Goal: Information Seeking & Learning: Learn about a topic

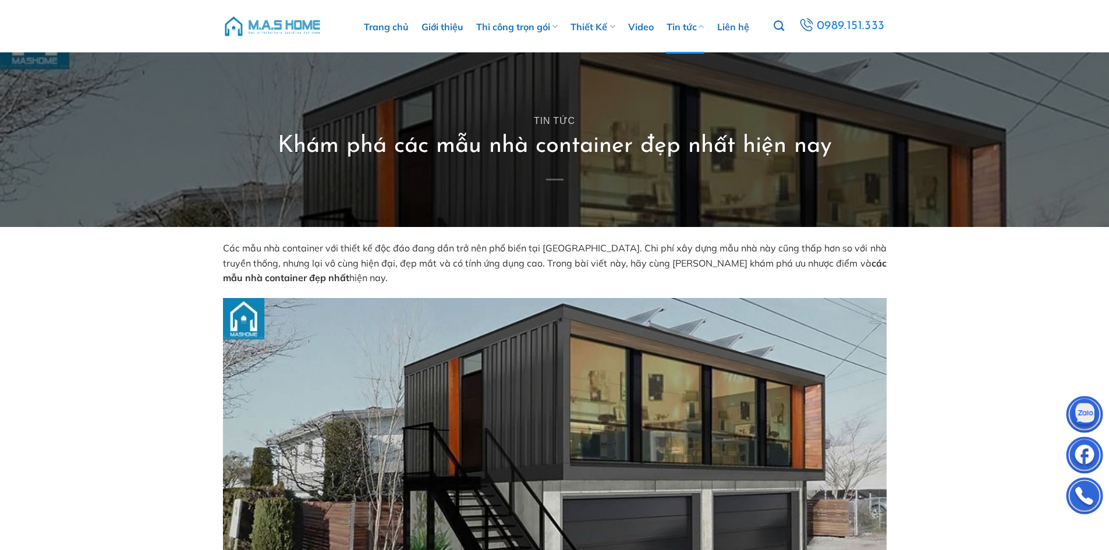
click at [690, 29] on link "Tin tức" at bounding box center [685, 27] width 38 height 54
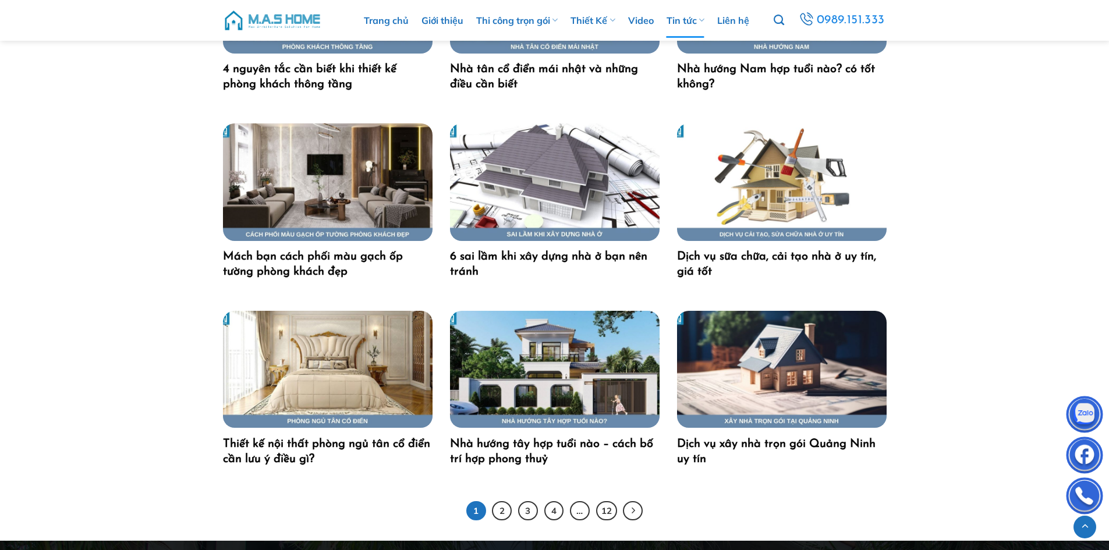
scroll to position [2310, 0]
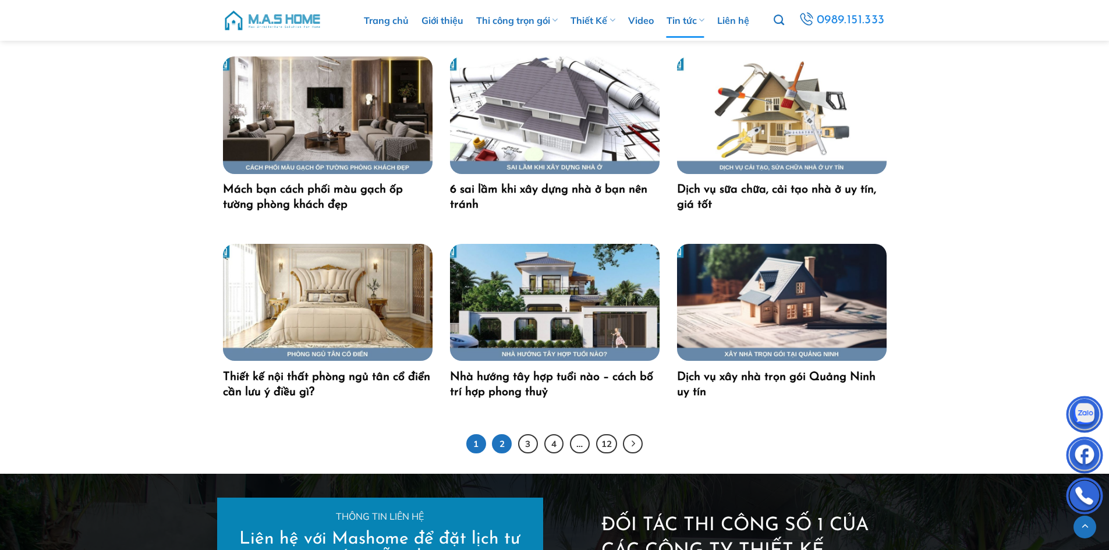
click at [503, 441] on link "2" at bounding box center [502, 444] width 20 height 20
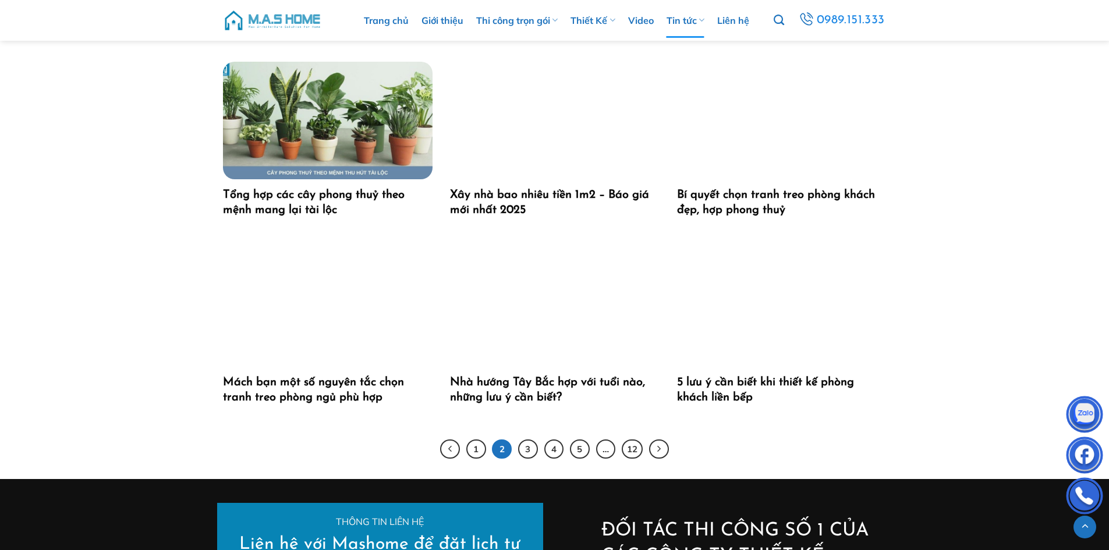
scroll to position [2328, 0]
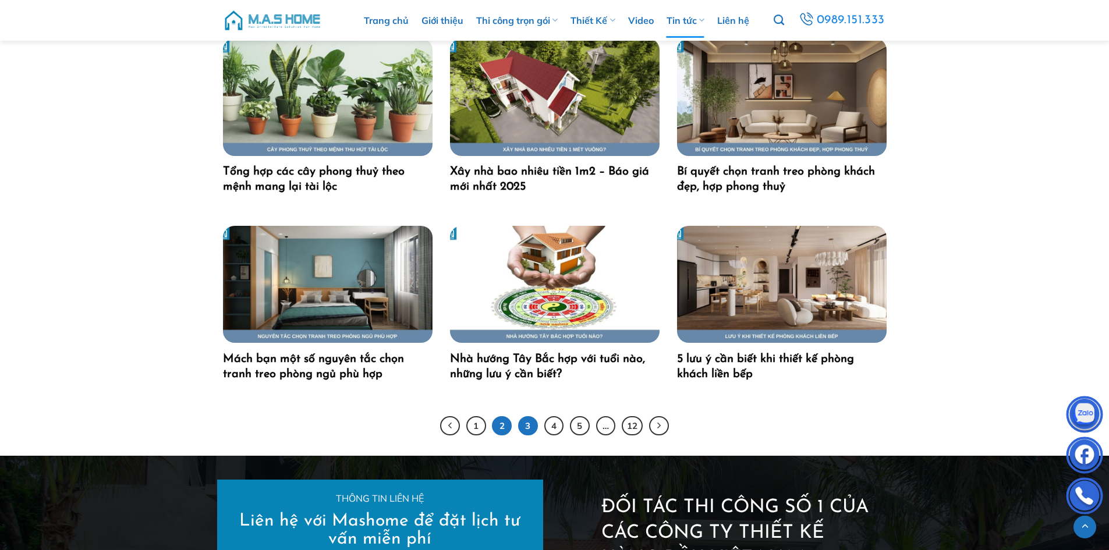
click at [527, 429] on link "3" at bounding box center [528, 426] width 20 height 20
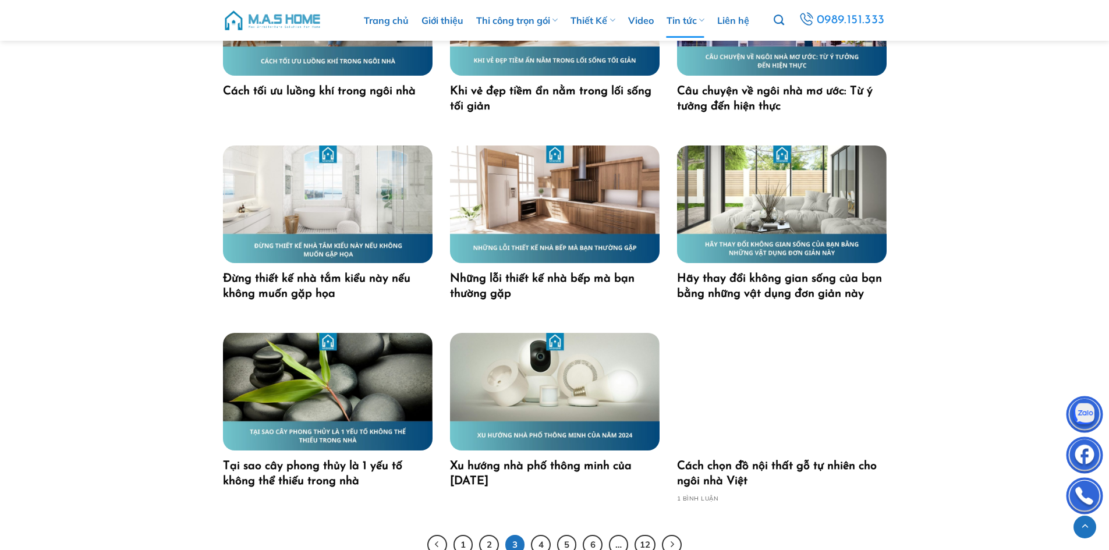
scroll to position [2270, 0]
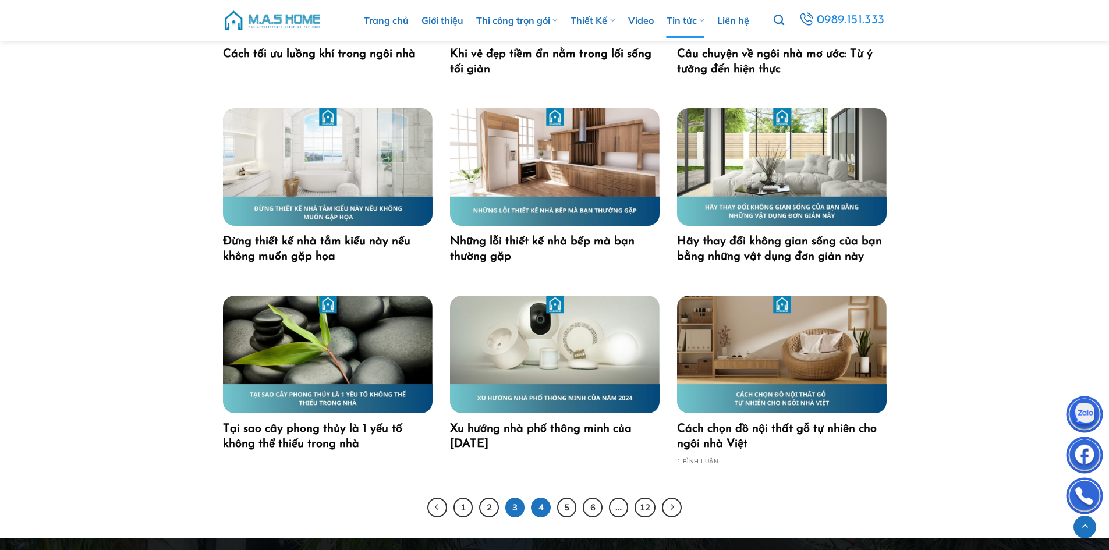
click at [544, 507] on link "4" at bounding box center [541, 508] width 20 height 20
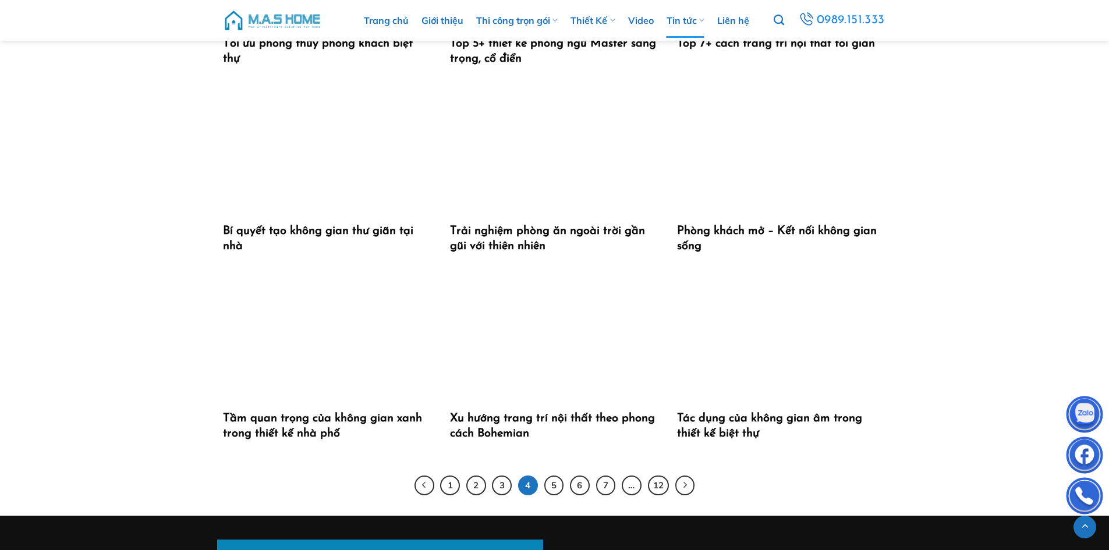
scroll to position [2444, 0]
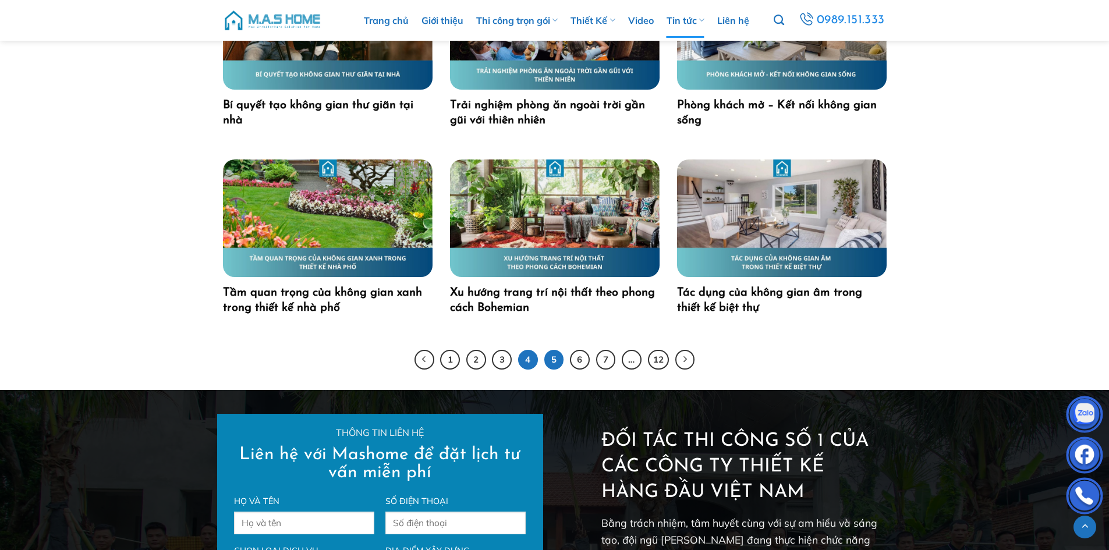
click at [553, 357] on link "5" at bounding box center [554, 360] width 20 height 20
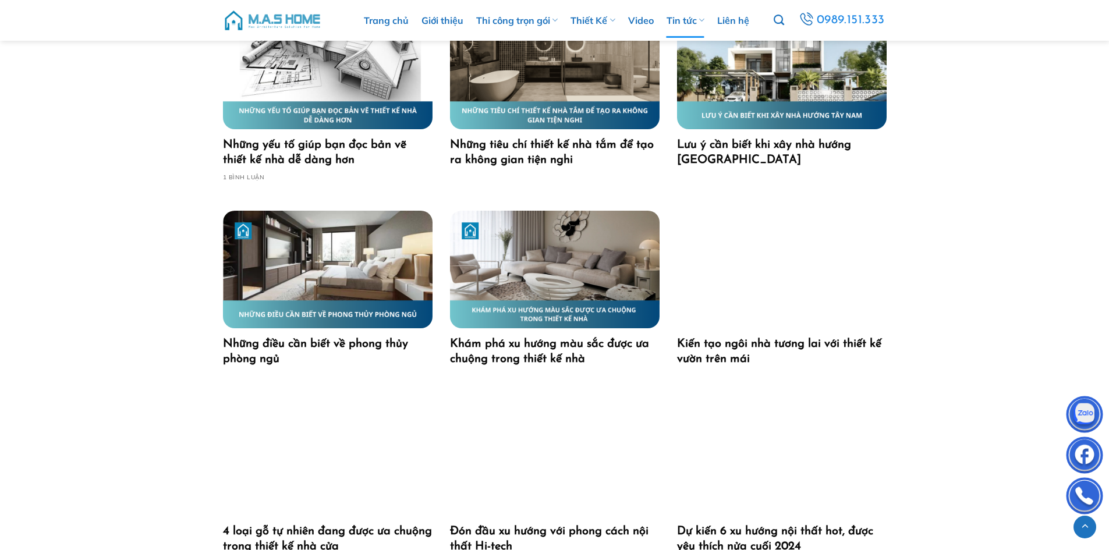
scroll to position [2444, 0]
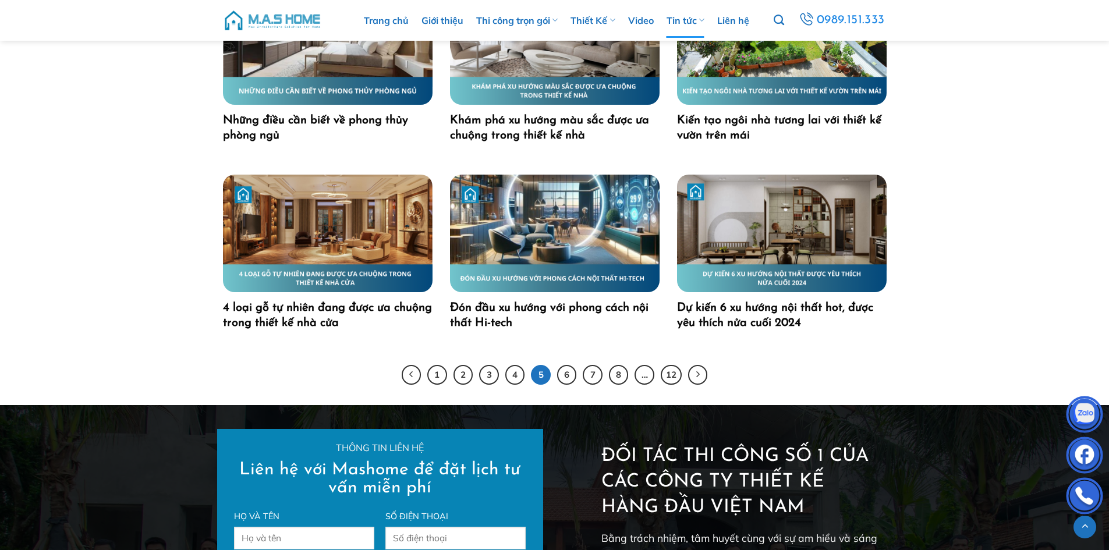
click at [564, 346] on div "Đón đầu xu hướng với phong cách nội thất Hi-tech Trong thời đại công nghệ số ph…" at bounding box center [554, 268] width 227 height 187
click at [566, 365] on link "6" at bounding box center [567, 375] width 20 height 20
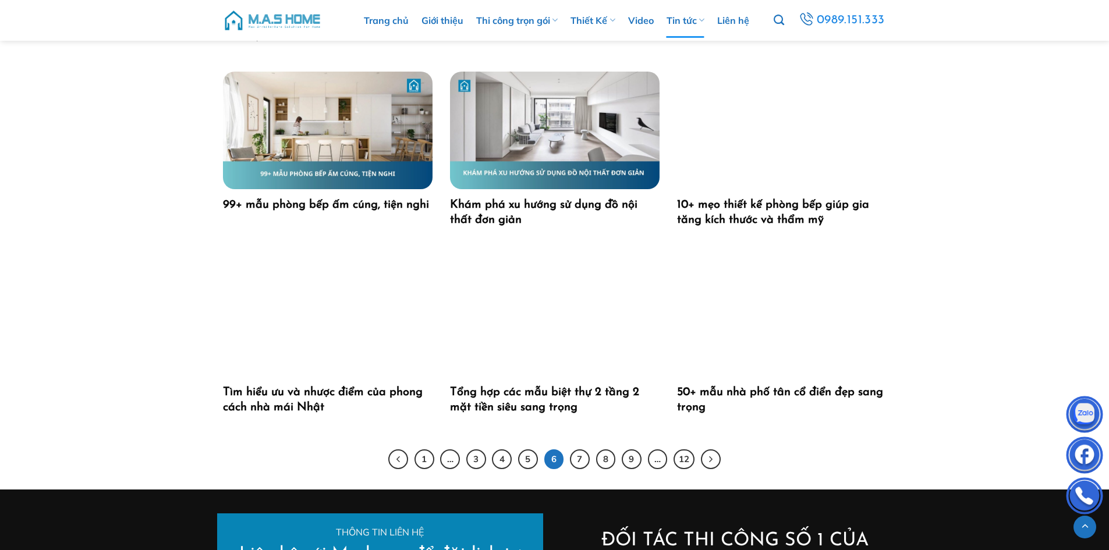
scroll to position [2386, 0]
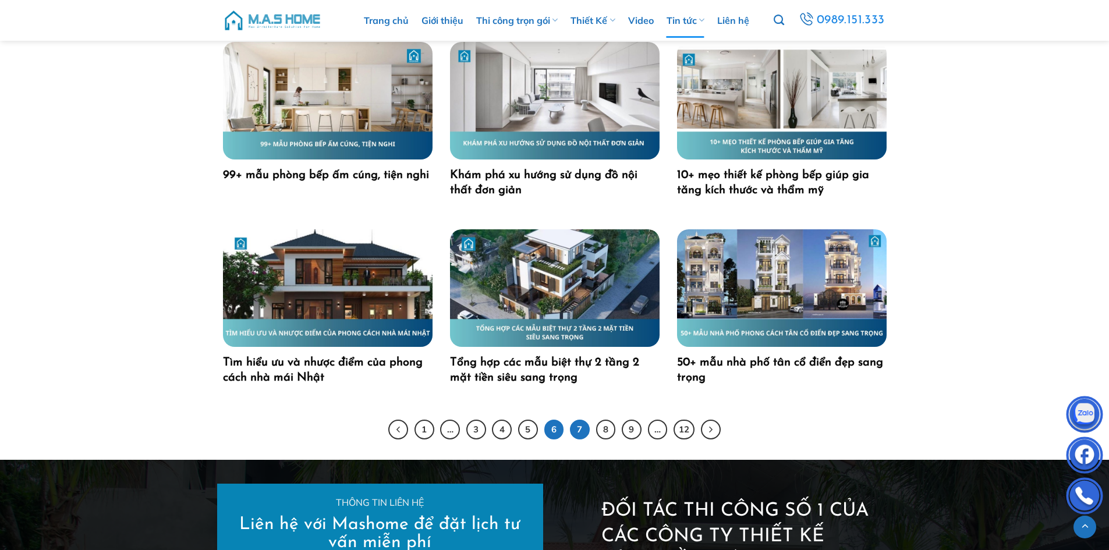
click at [573, 425] on link "7" at bounding box center [580, 430] width 20 height 20
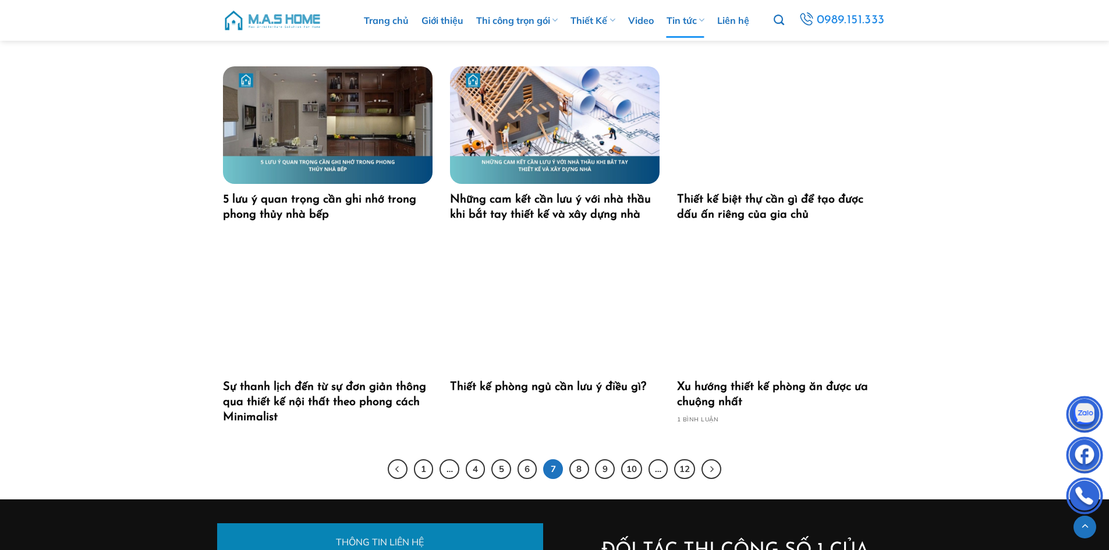
scroll to position [2386, 0]
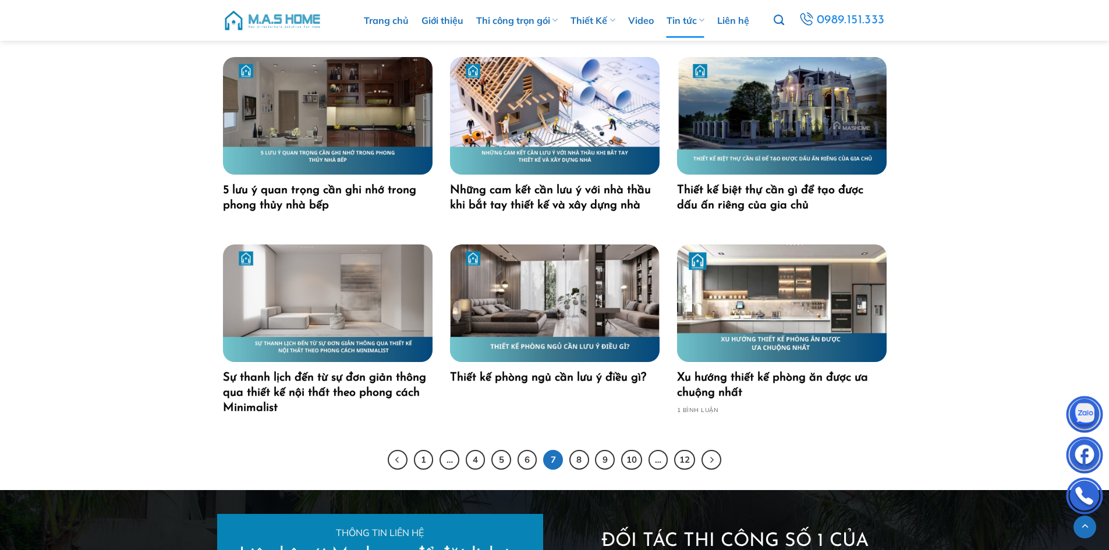
click at [583, 464] on link "8" at bounding box center [579, 460] width 20 height 20
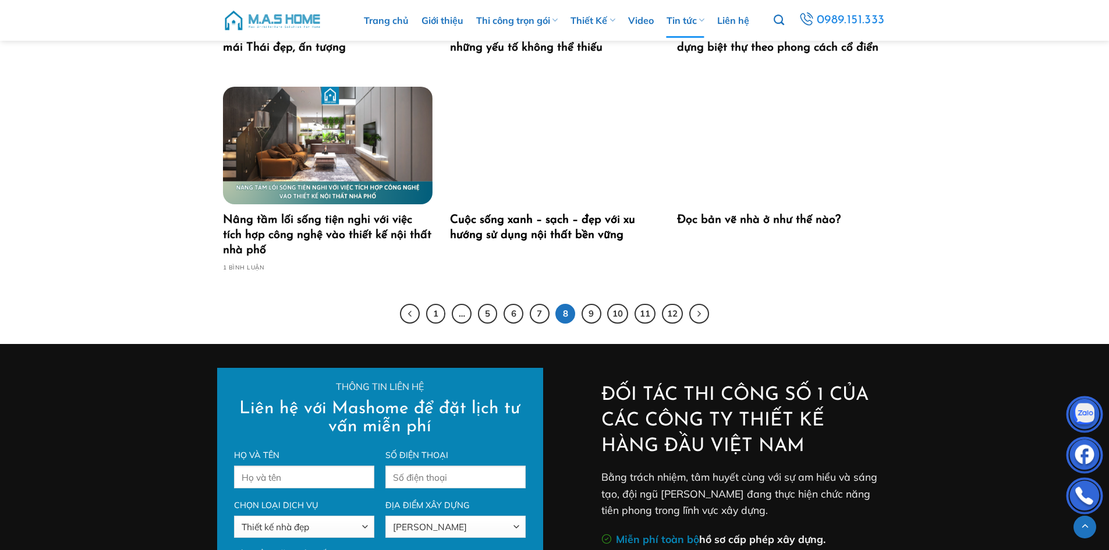
scroll to position [2561, 0]
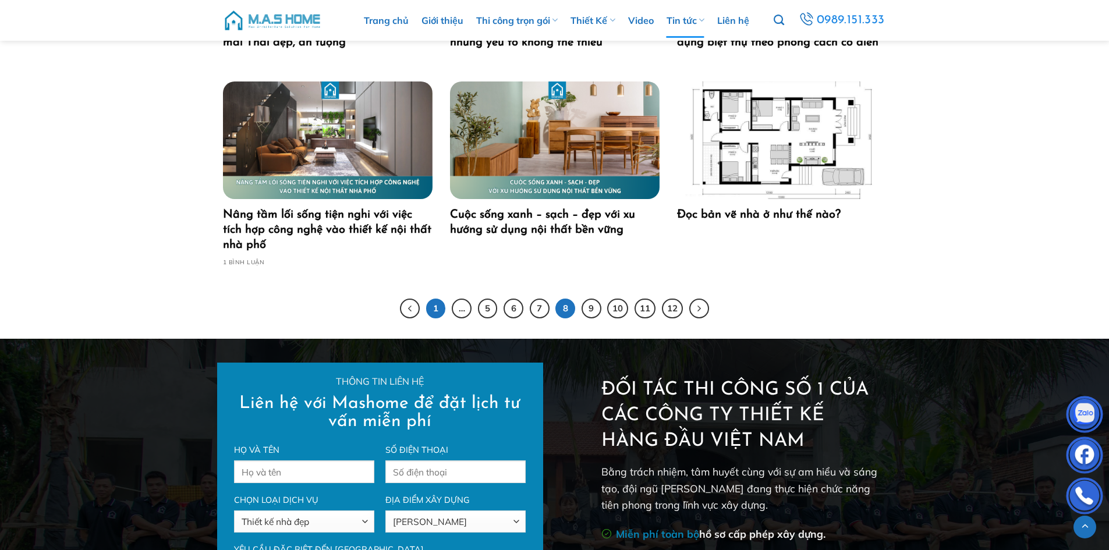
click at [439, 314] on link "1" at bounding box center [436, 309] width 20 height 20
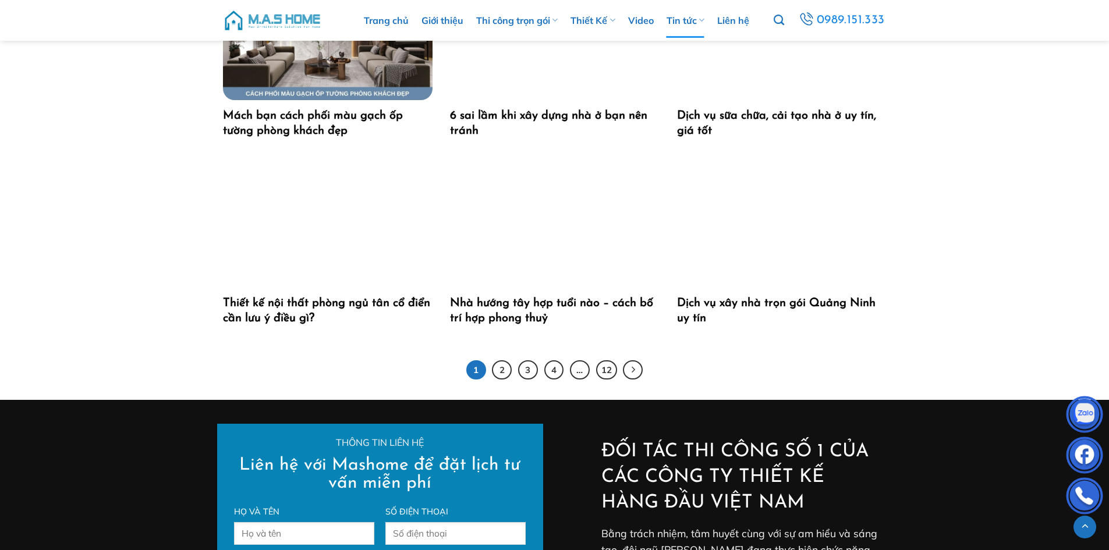
scroll to position [2386, 0]
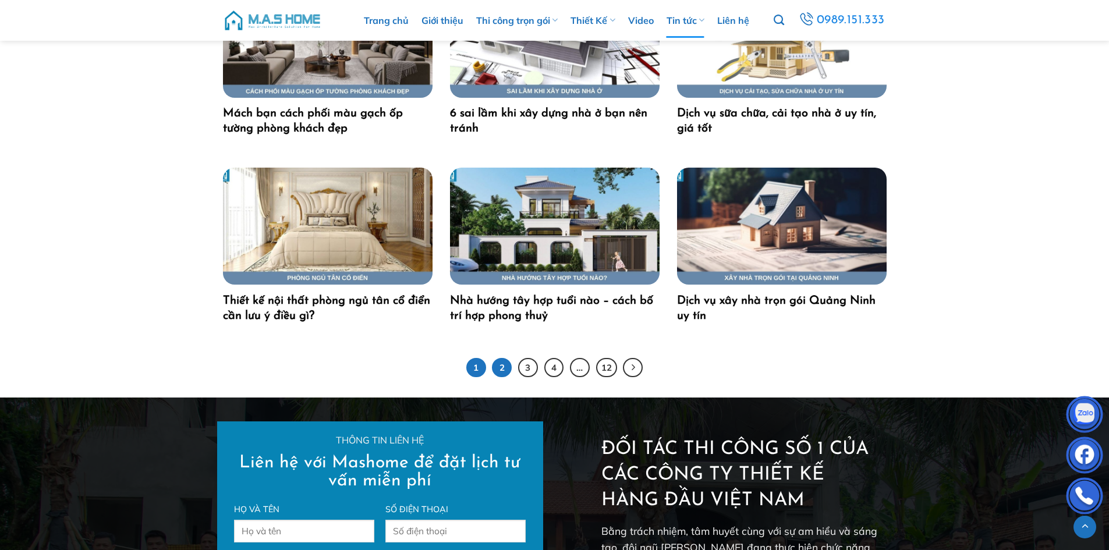
click at [510, 367] on link "2" at bounding box center [502, 368] width 20 height 20
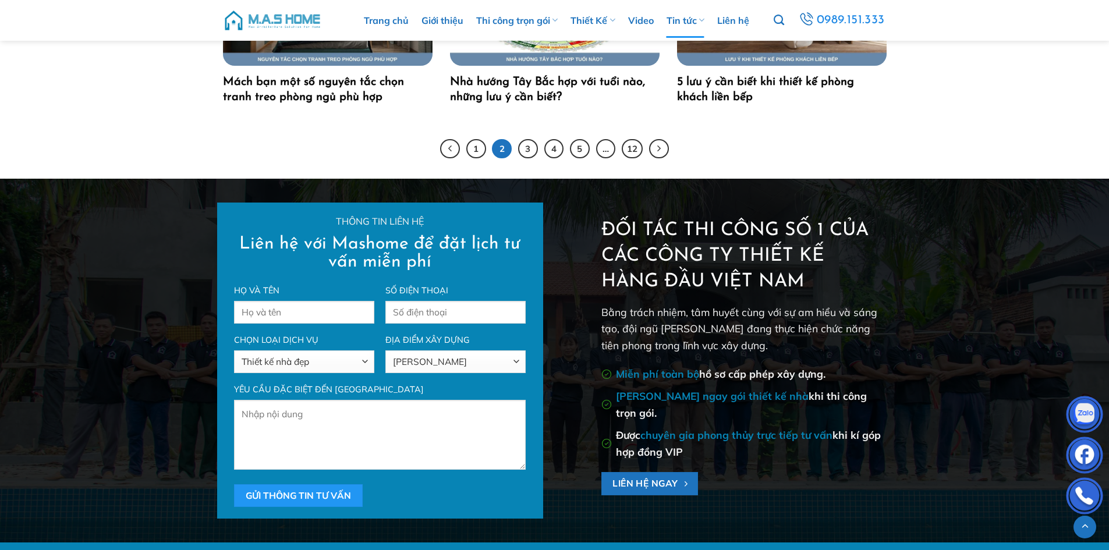
scroll to position [2458, 0]
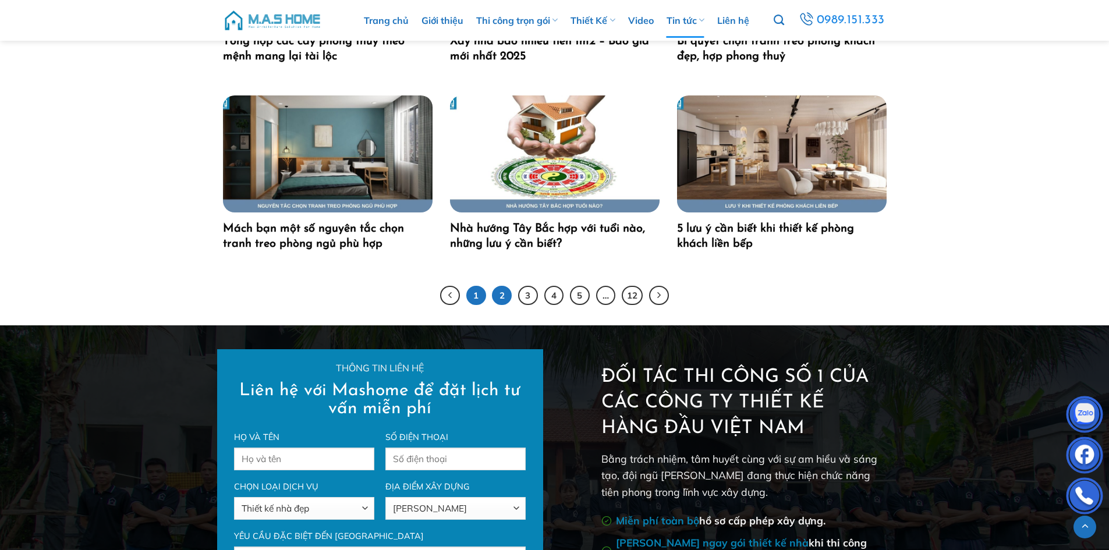
click at [475, 293] on link "1" at bounding box center [476, 296] width 20 height 20
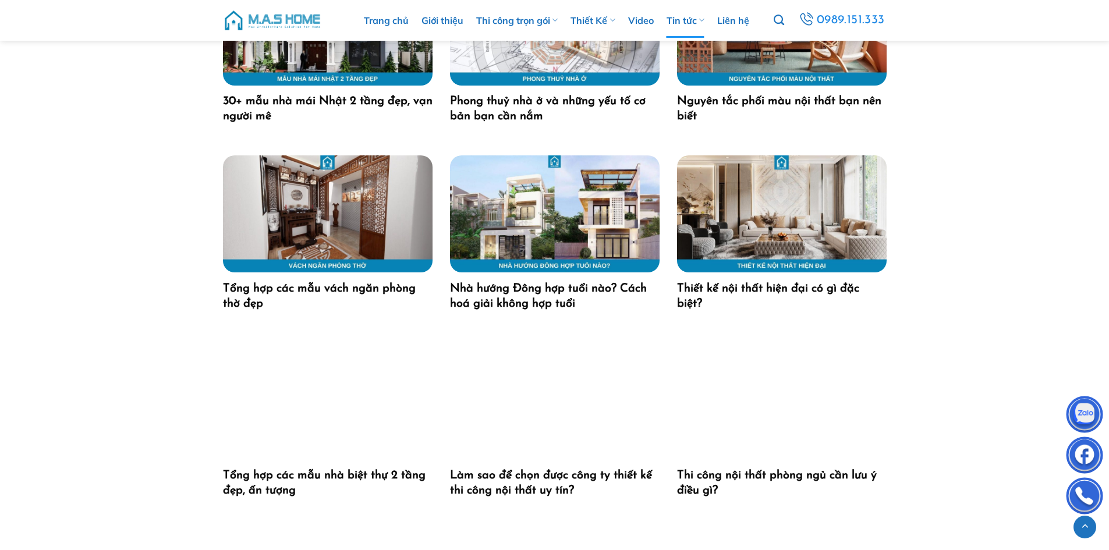
scroll to position [1397, 0]
